Goal: Transaction & Acquisition: Purchase product/service

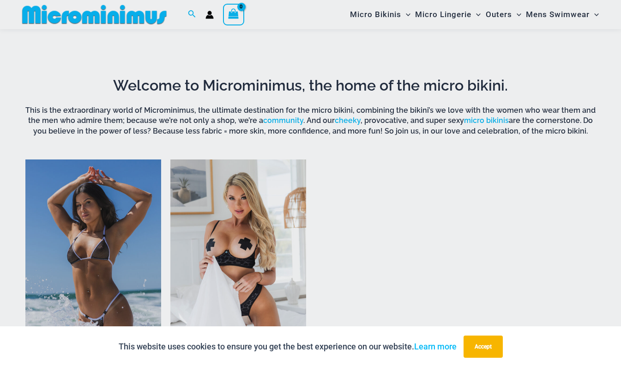
scroll to position [554, 0]
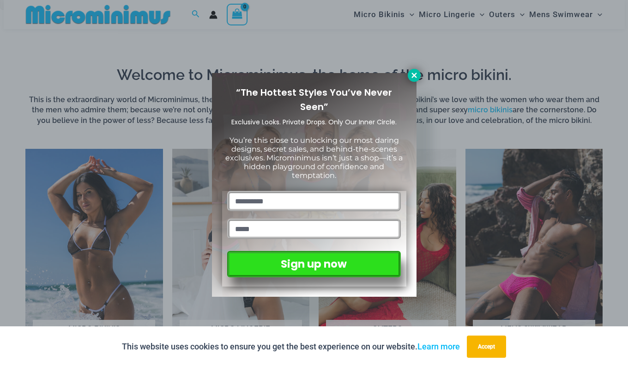
click at [414, 78] on icon at bounding box center [414, 75] width 8 height 8
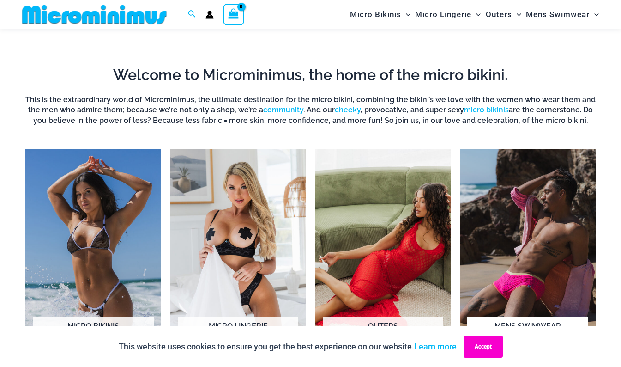
drag, startPoint x: 498, startPoint y: 344, endPoint x: 479, endPoint y: 334, distance: 21.1
click at [497, 344] on button "Accept" at bounding box center [483, 346] width 39 height 22
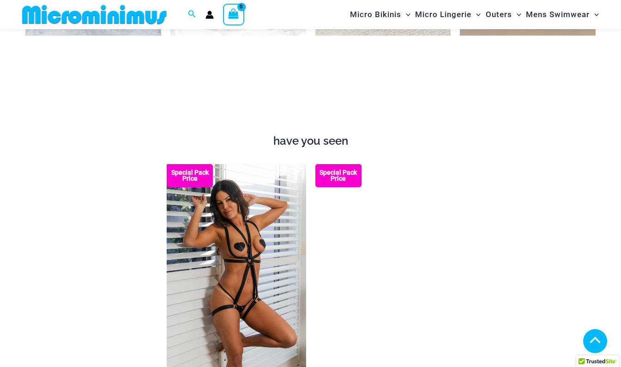
scroll to position [924, 0]
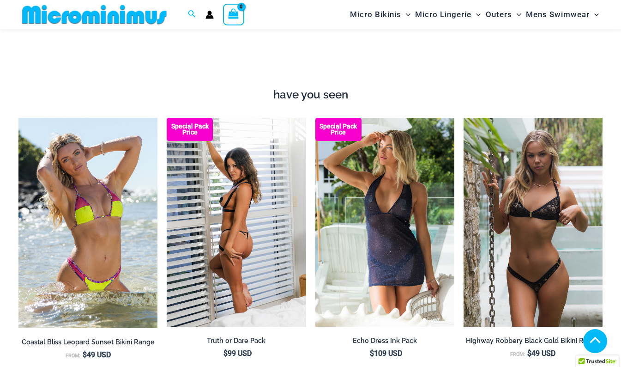
click at [289, 165] on img at bounding box center [236, 222] width 139 height 209
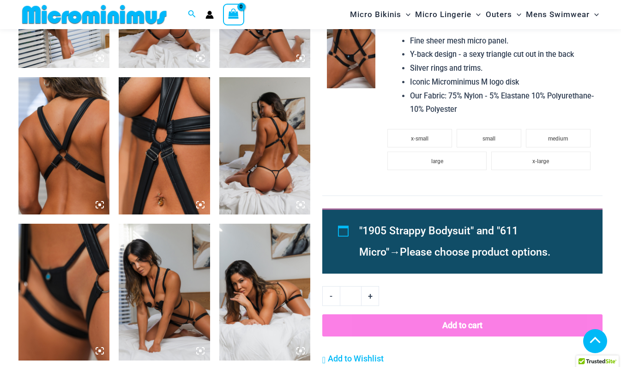
scroll to position [647, 0]
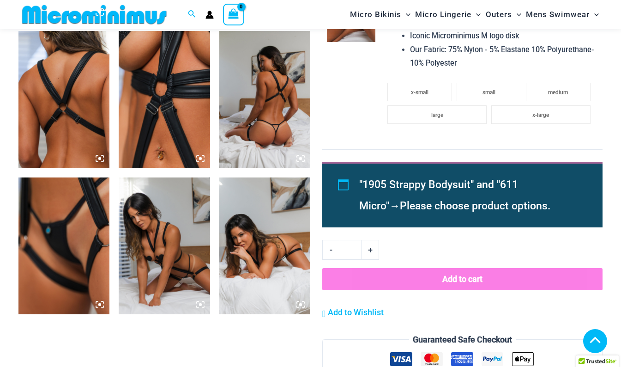
click at [71, 227] on img at bounding box center [63, 245] width 91 height 137
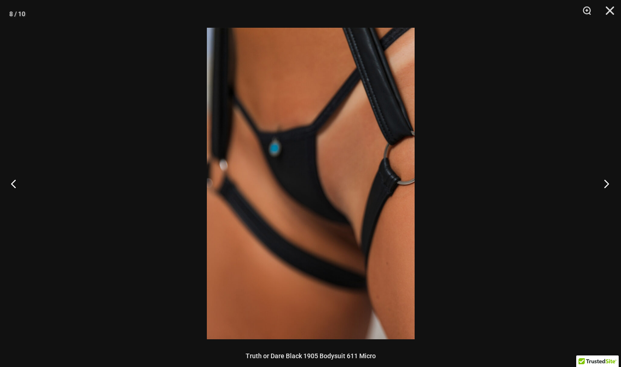
click at [604, 180] on button "Next" at bounding box center [604, 183] width 35 height 46
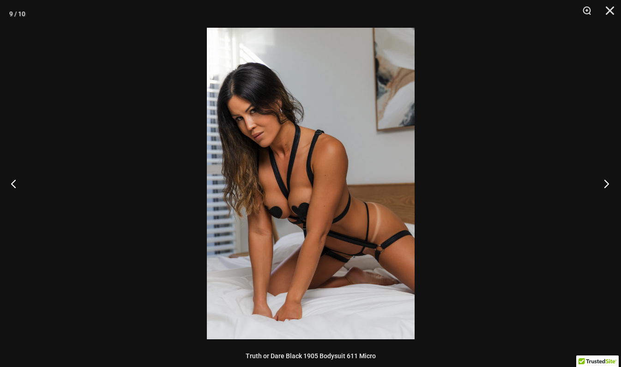
click at [603, 180] on button "Next" at bounding box center [604, 183] width 35 height 46
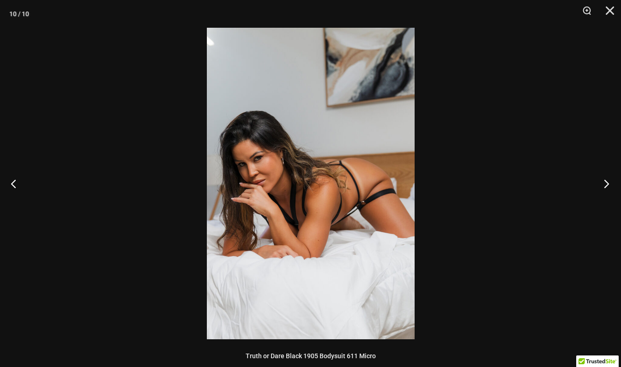
click at [603, 180] on button "Next" at bounding box center [604, 183] width 35 height 46
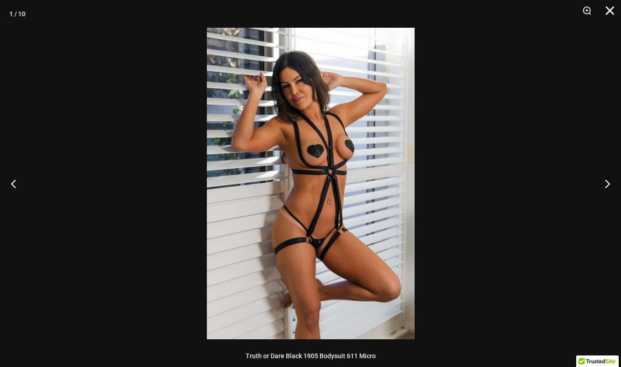
click at [612, 11] on button "Close" at bounding box center [606, 14] width 23 height 28
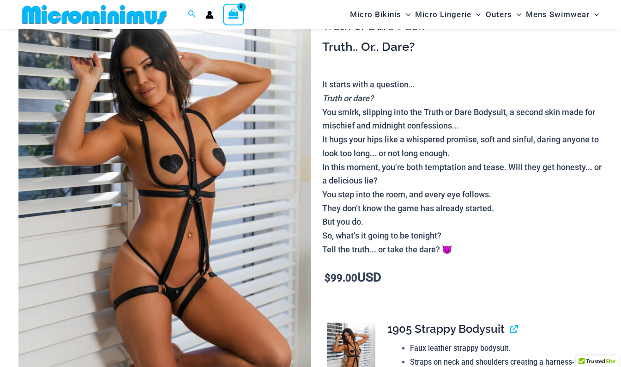
scroll to position [0, 0]
